Goal: Task Accomplishment & Management: Complete application form

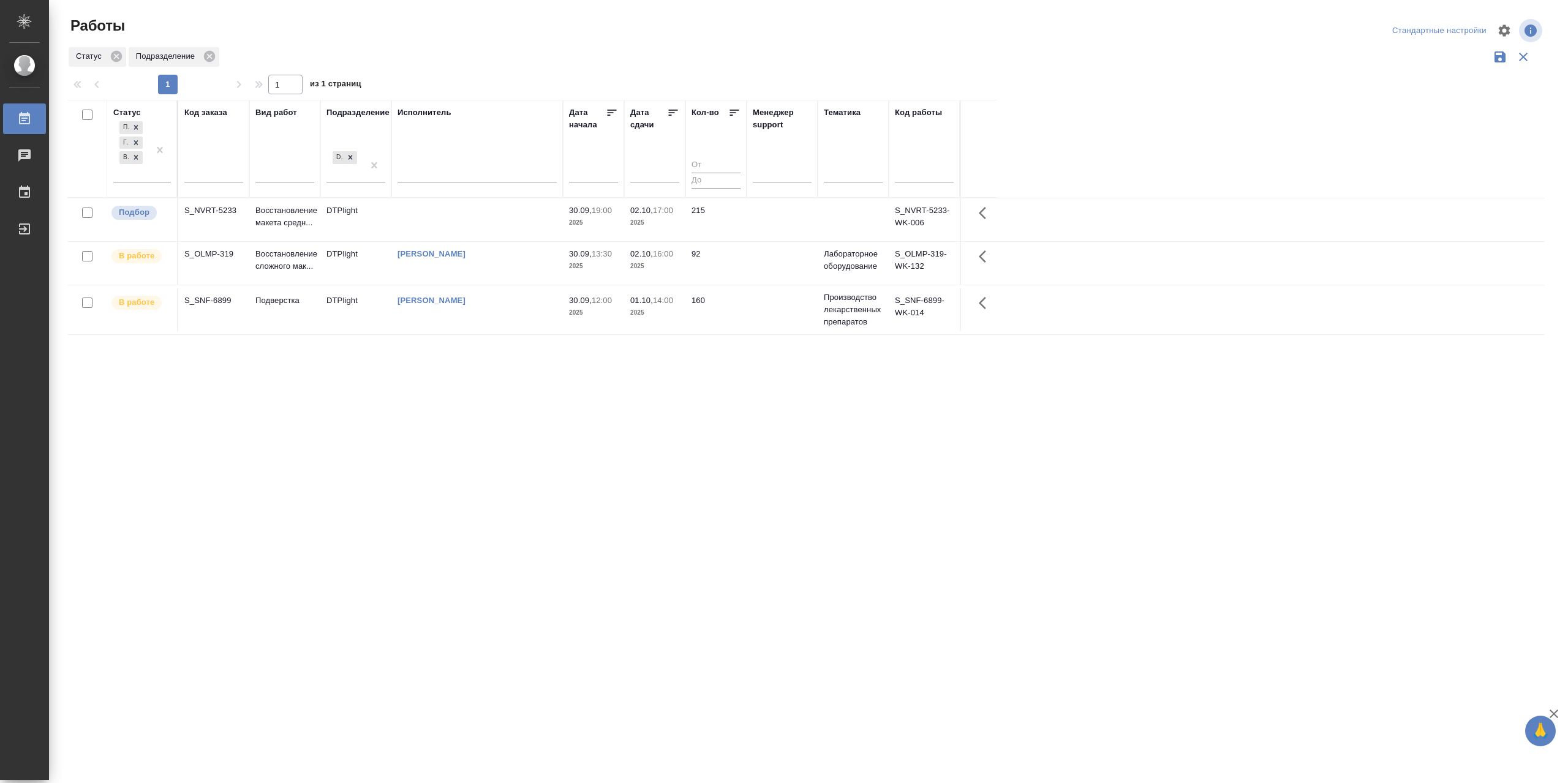
click at [481, 229] on td at bounding box center [477, 220] width 172 height 43
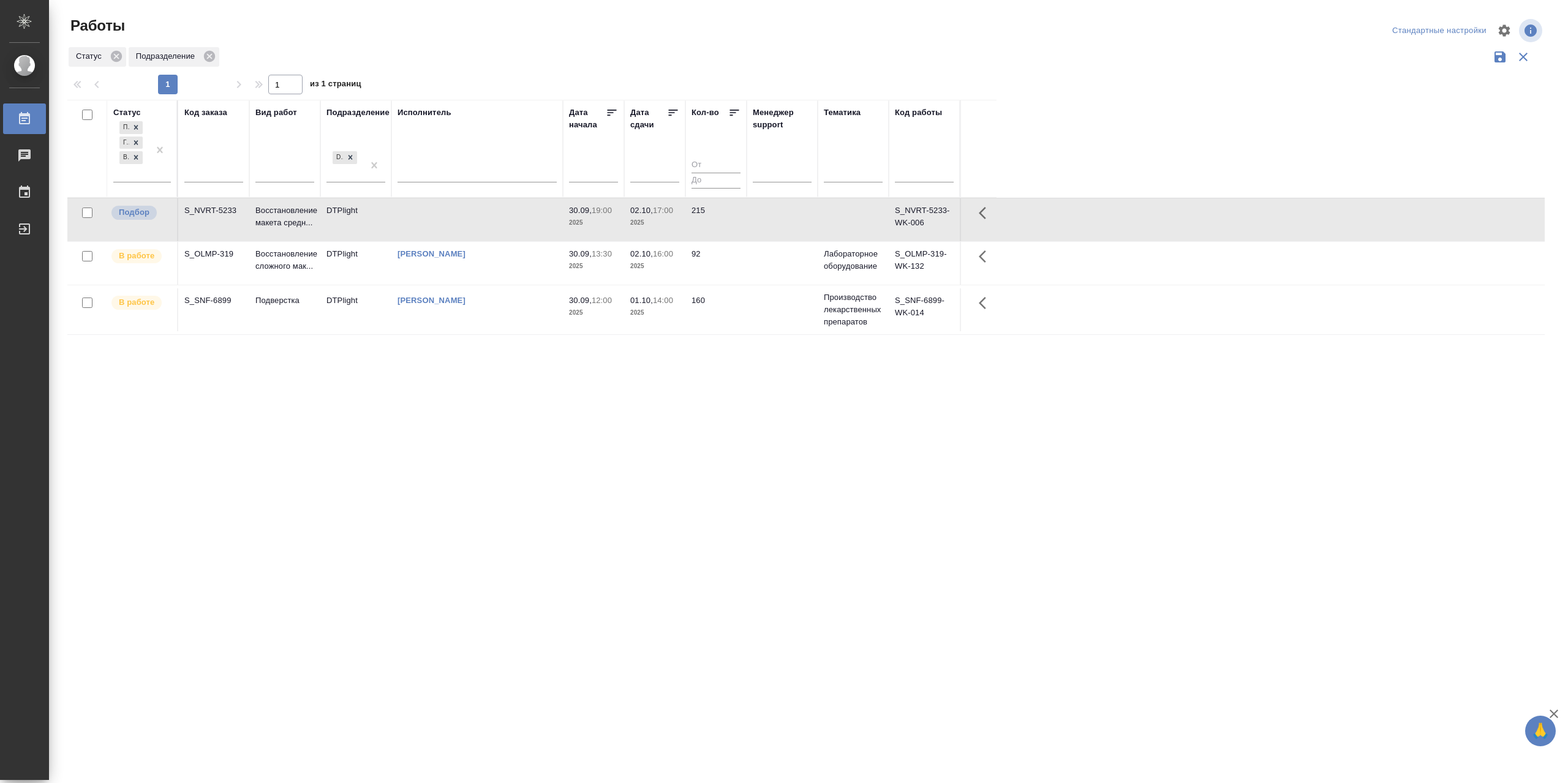
click at [475, 235] on td at bounding box center [477, 220] width 172 height 43
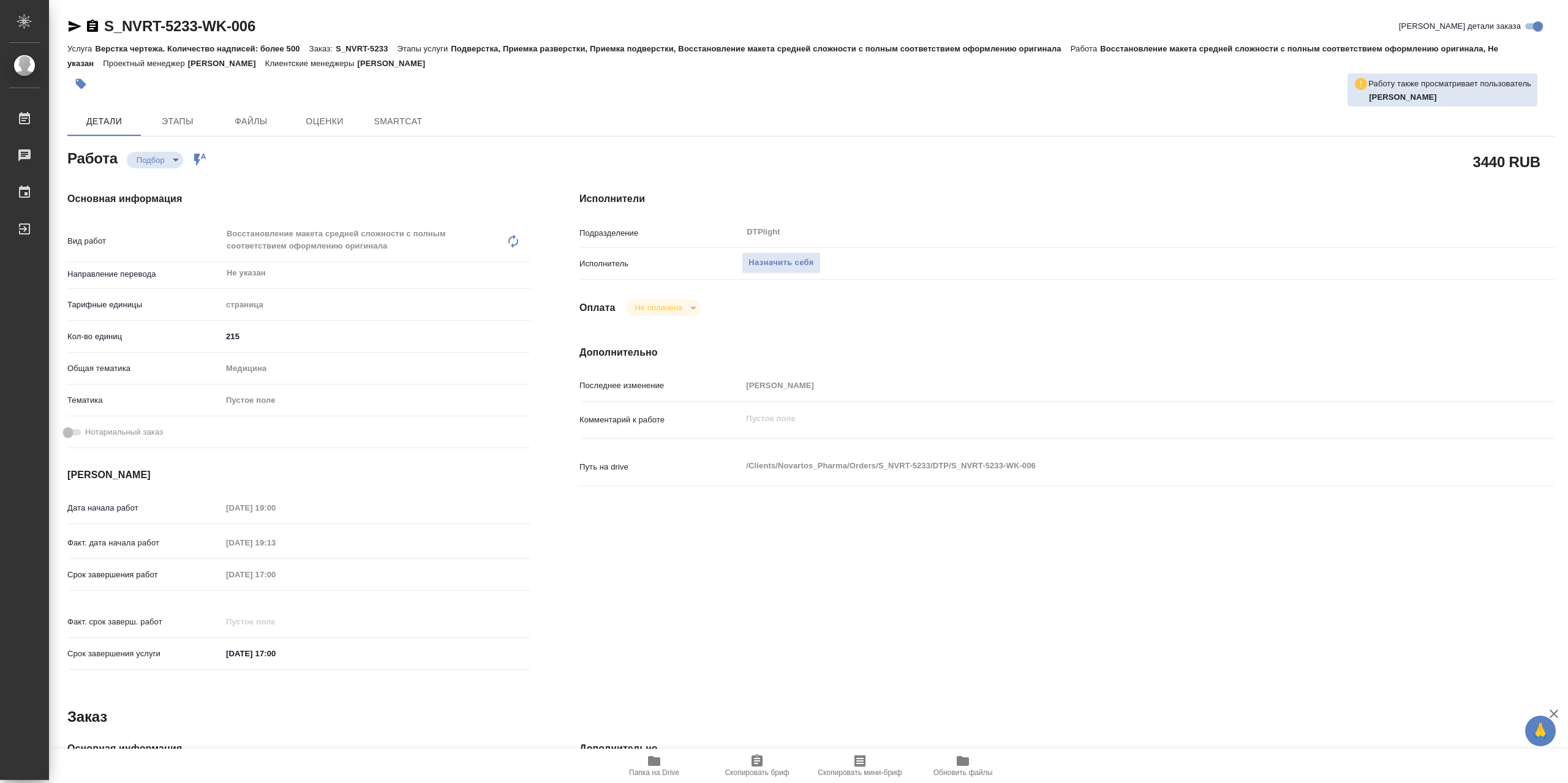
type textarea "x"
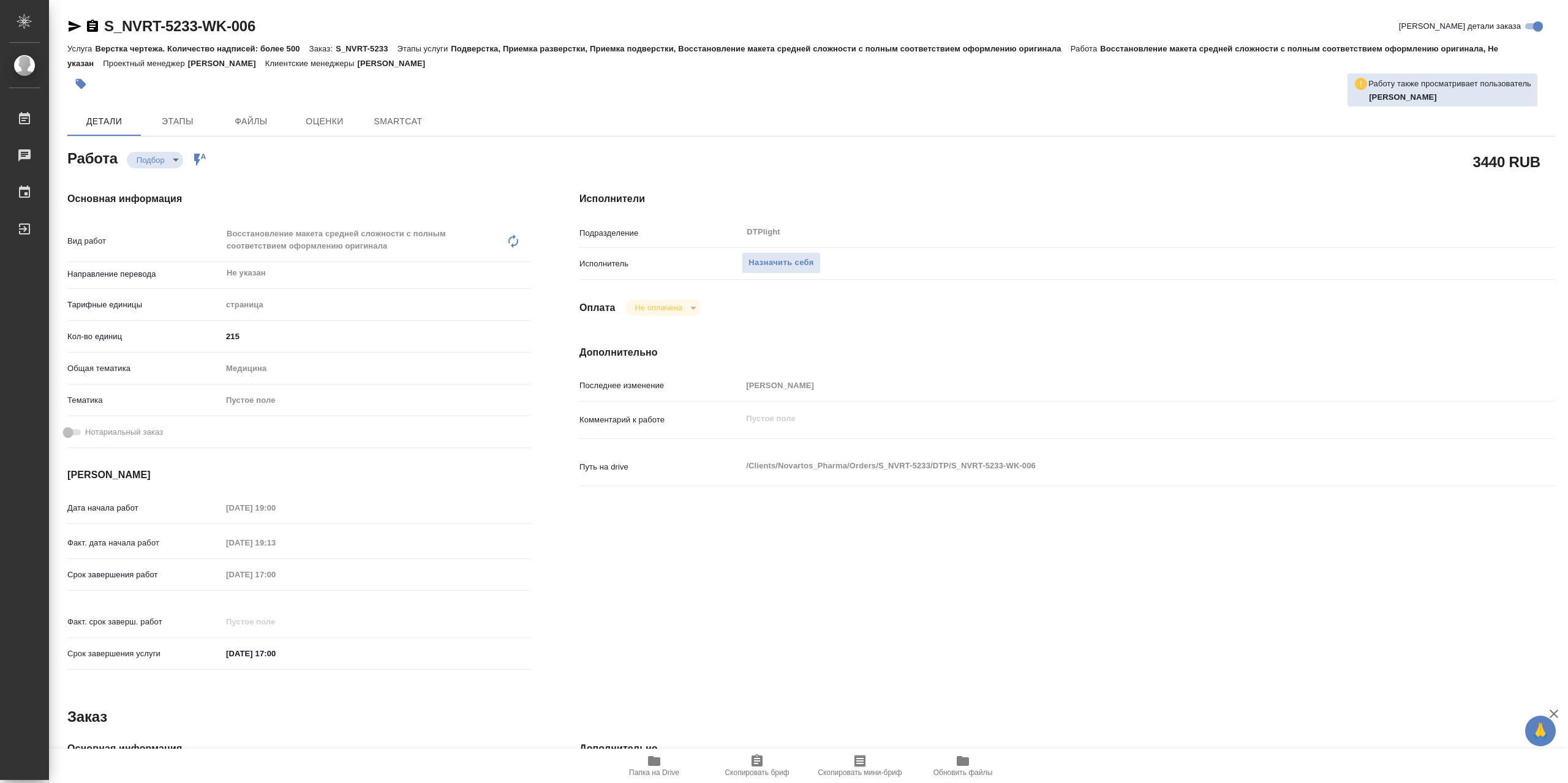
type textarea "x"
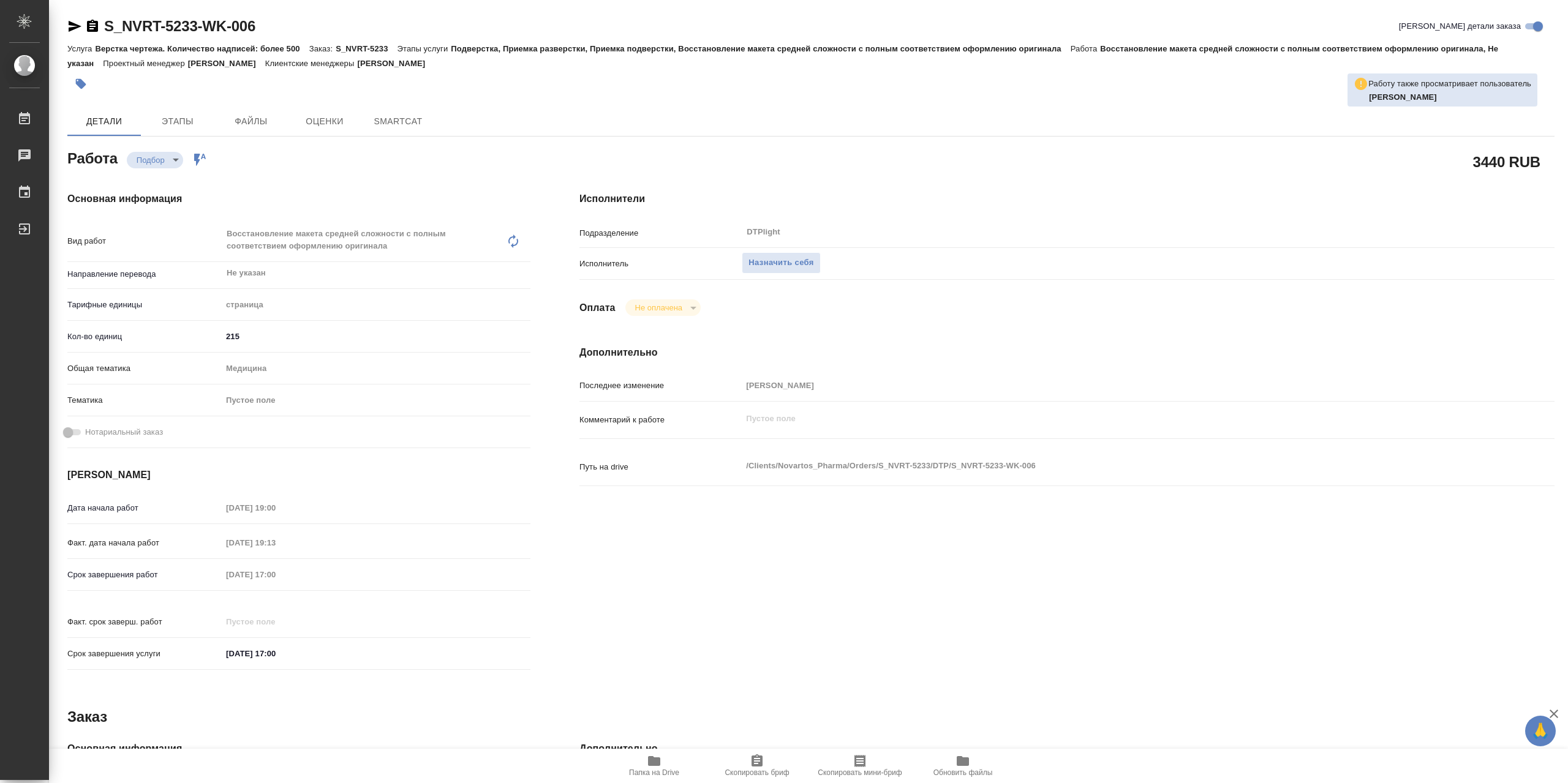
type textarea "x"
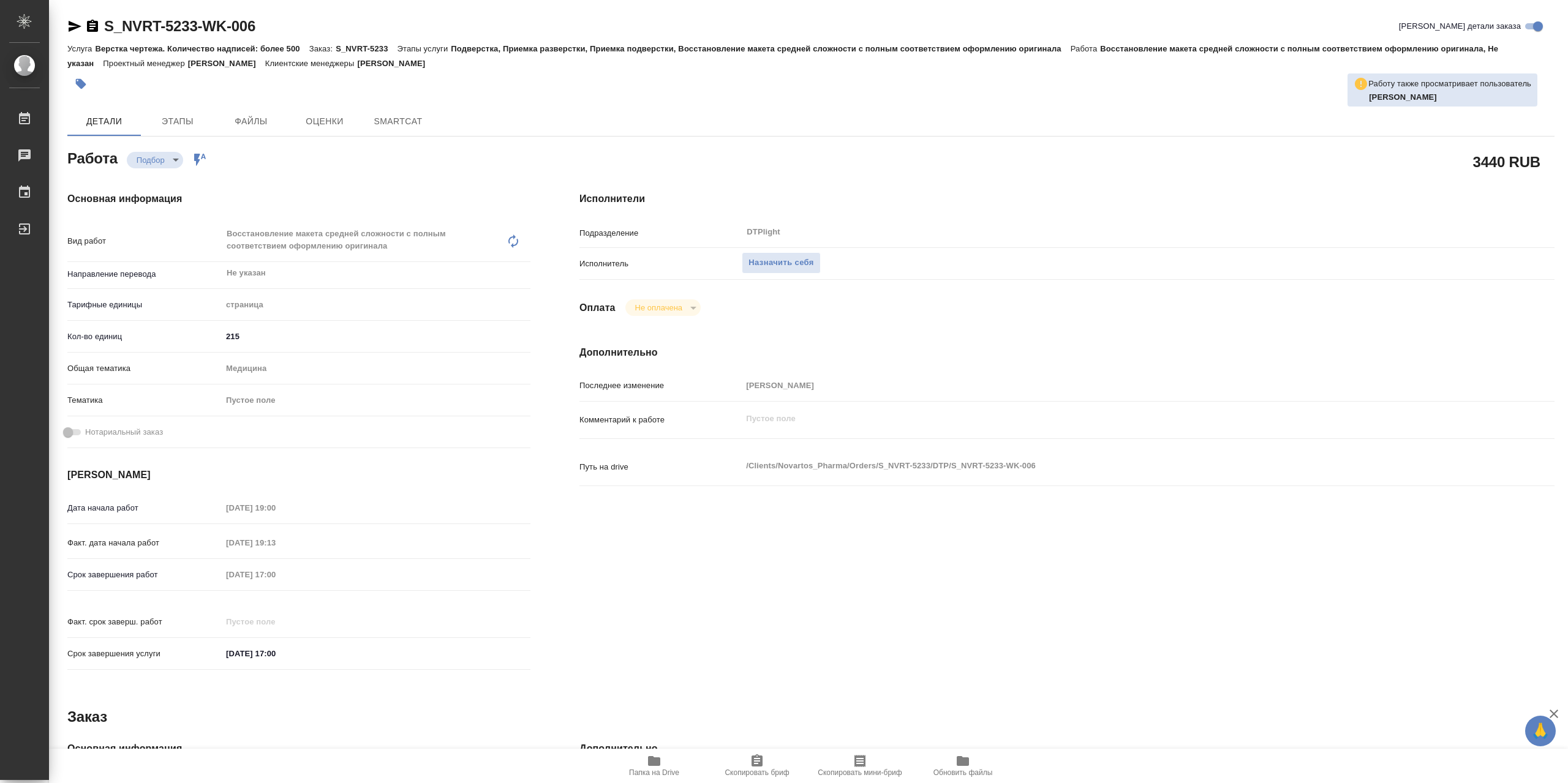
type textarea "x"
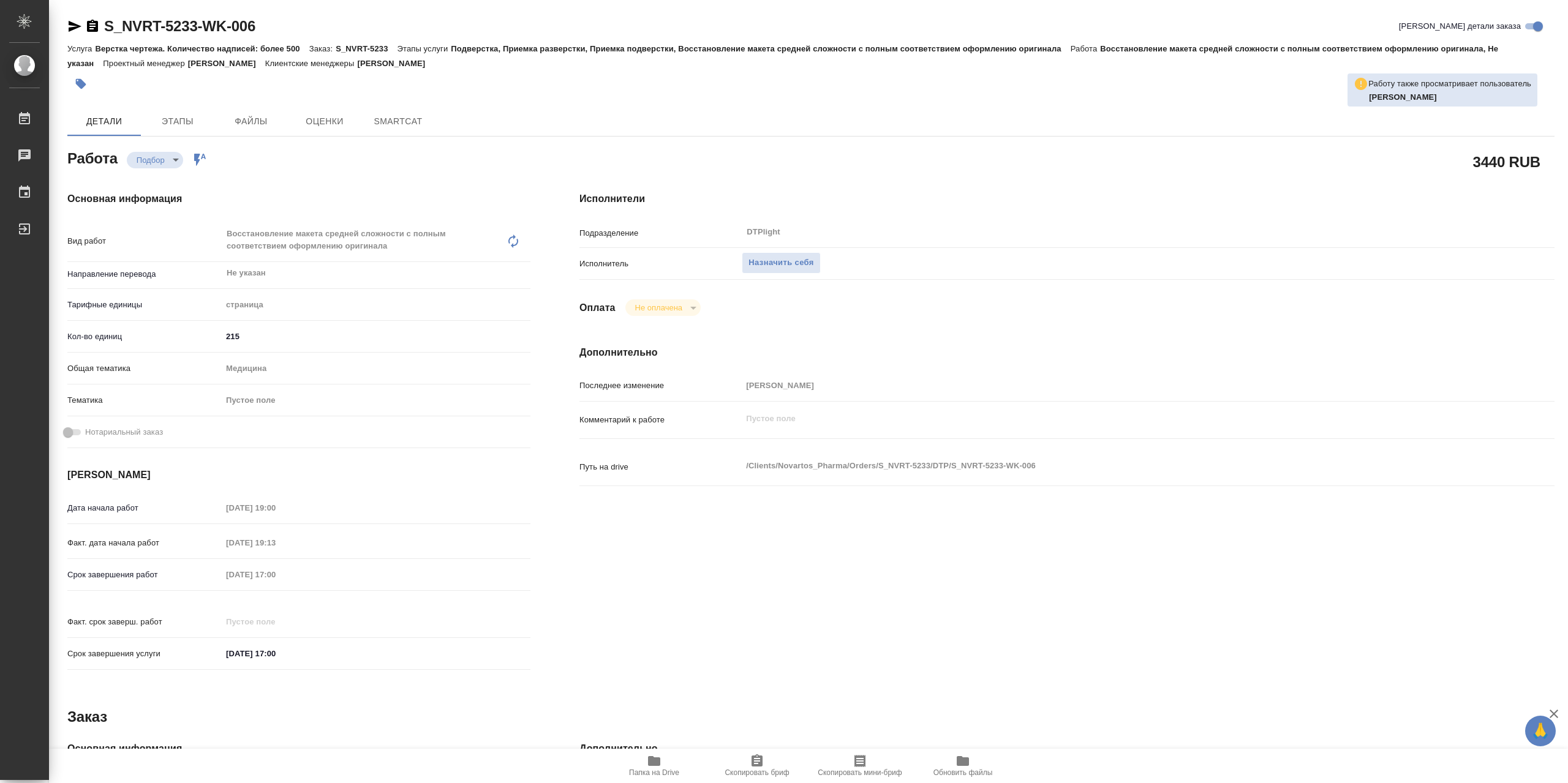
type textarea "x"
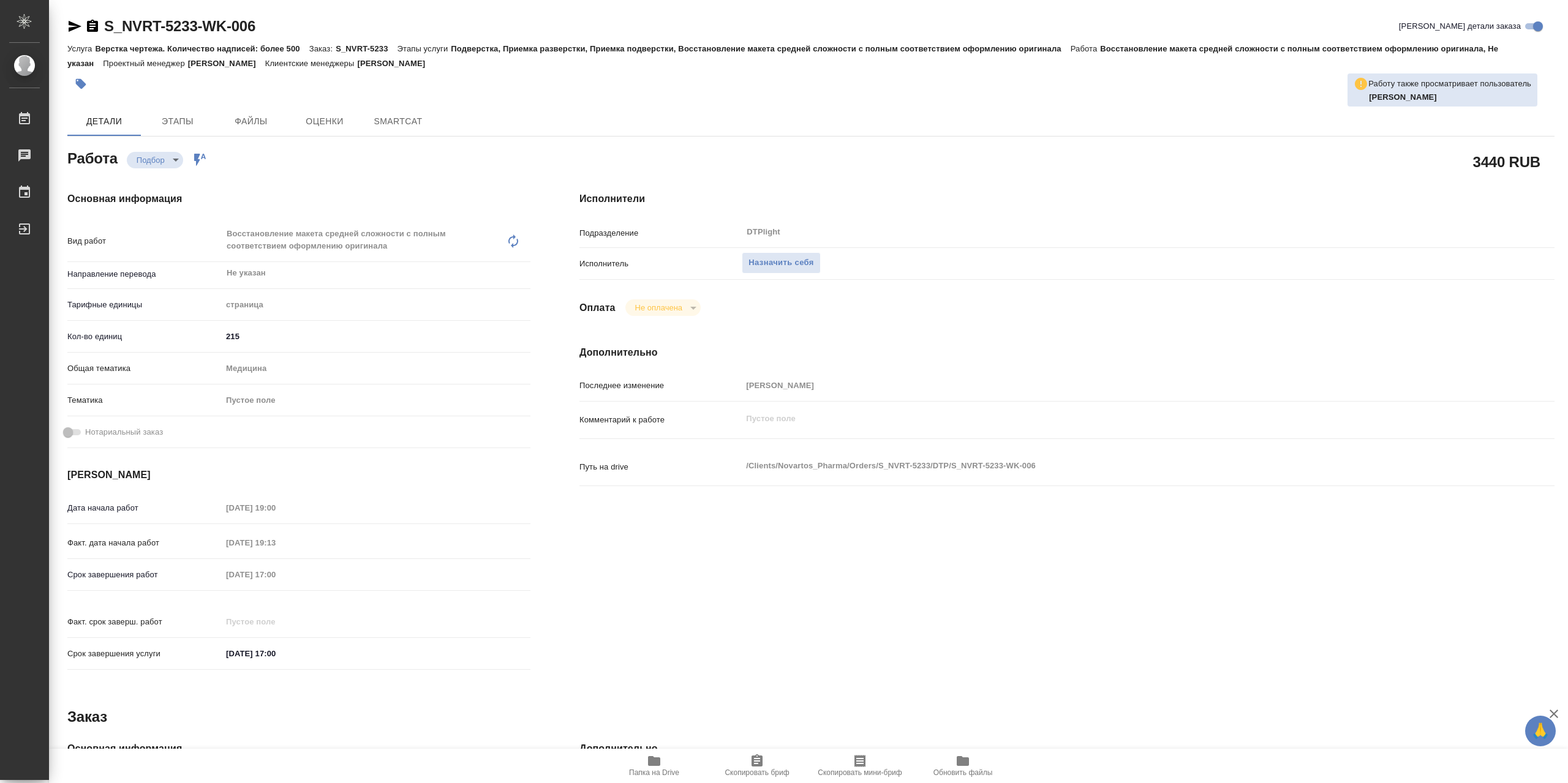
type textarea "x"
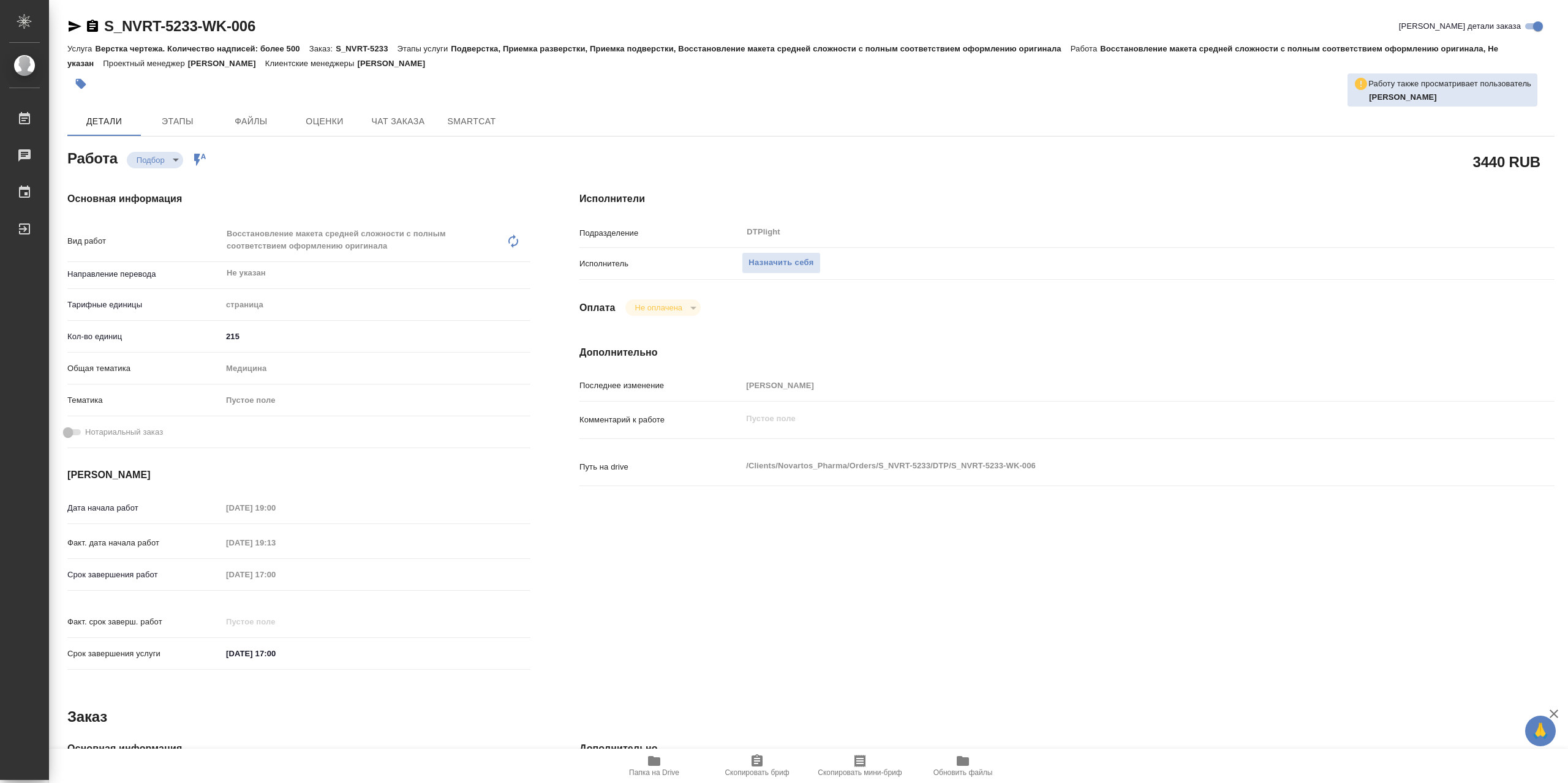
click at [644, 766] on span "Папка на Drive" at bounding box center [654, 765] width 88 height 24
type textarea "x"
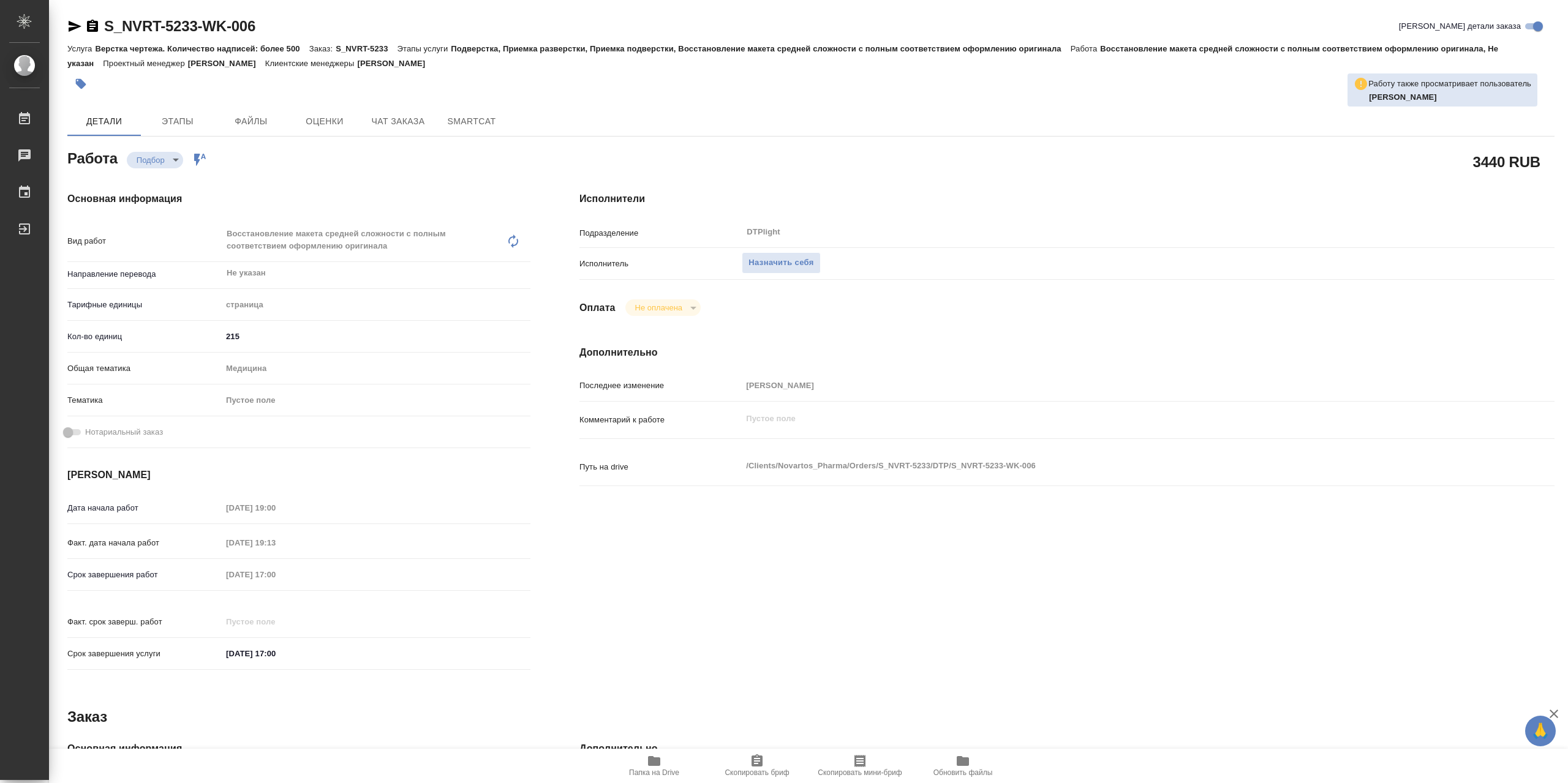
type textarea "x"
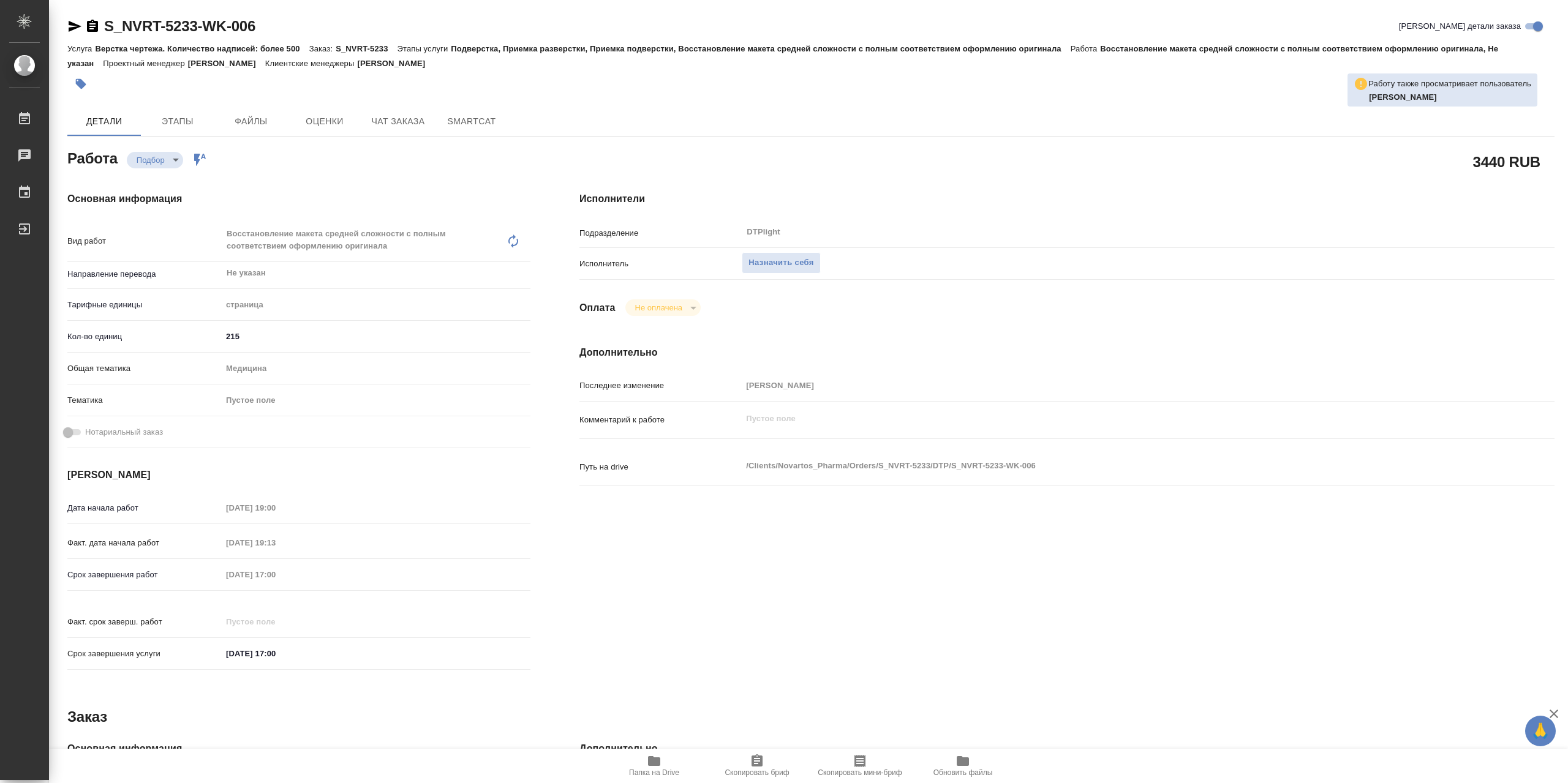
type textarea "x"
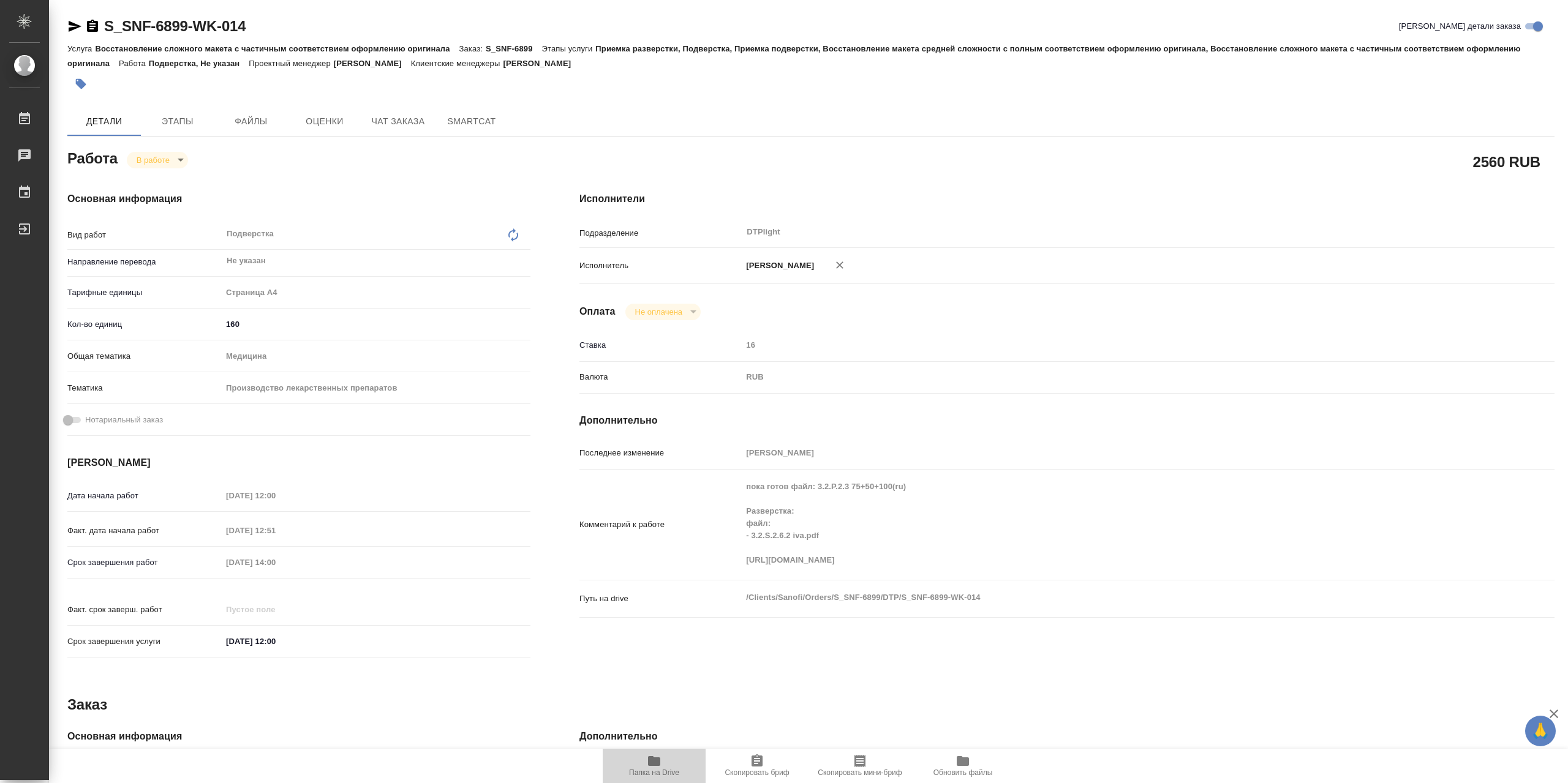
click at [650, 767] on icon "button" at bounding box center [653, 760] width 15 height 15
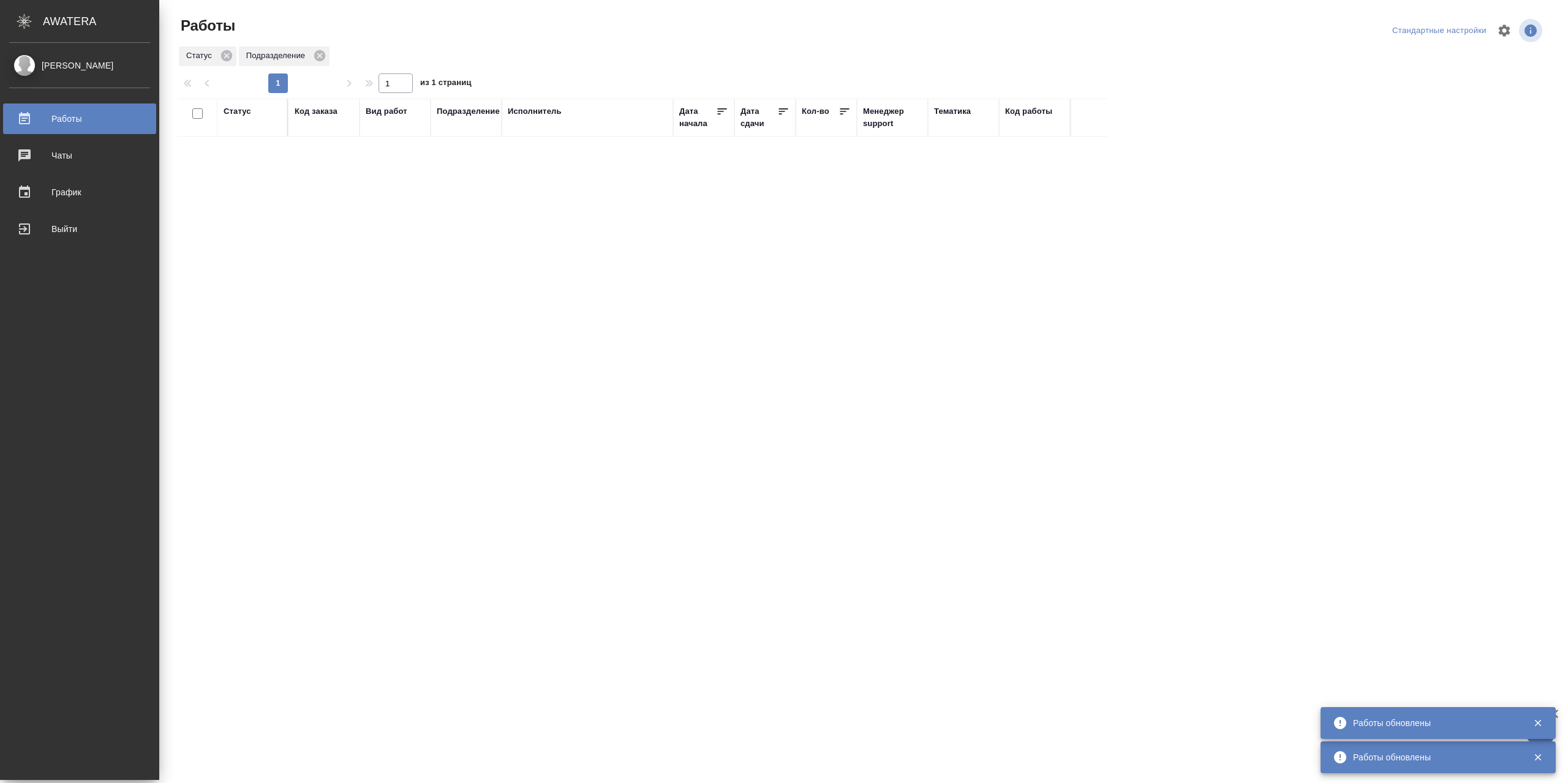
click at [26, 125] on div "Работы" at bounding box center [79, 119] width 141 height 19
